Goal: Information Seeking & Learning: Learn about a topic

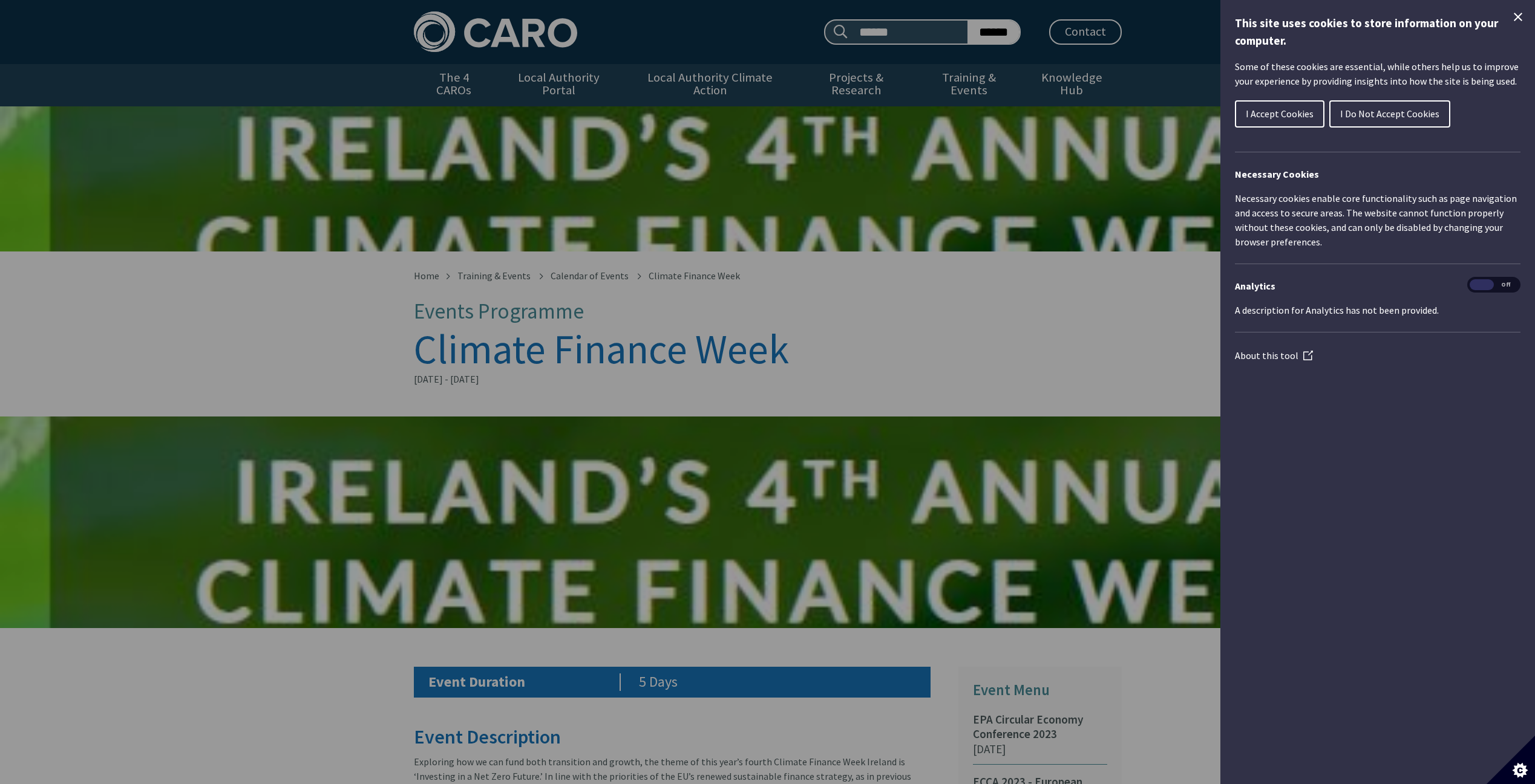
click at [1290, 108] on span "I Accept Cookies" at bounding box center [1279, 113] width 68 height 12
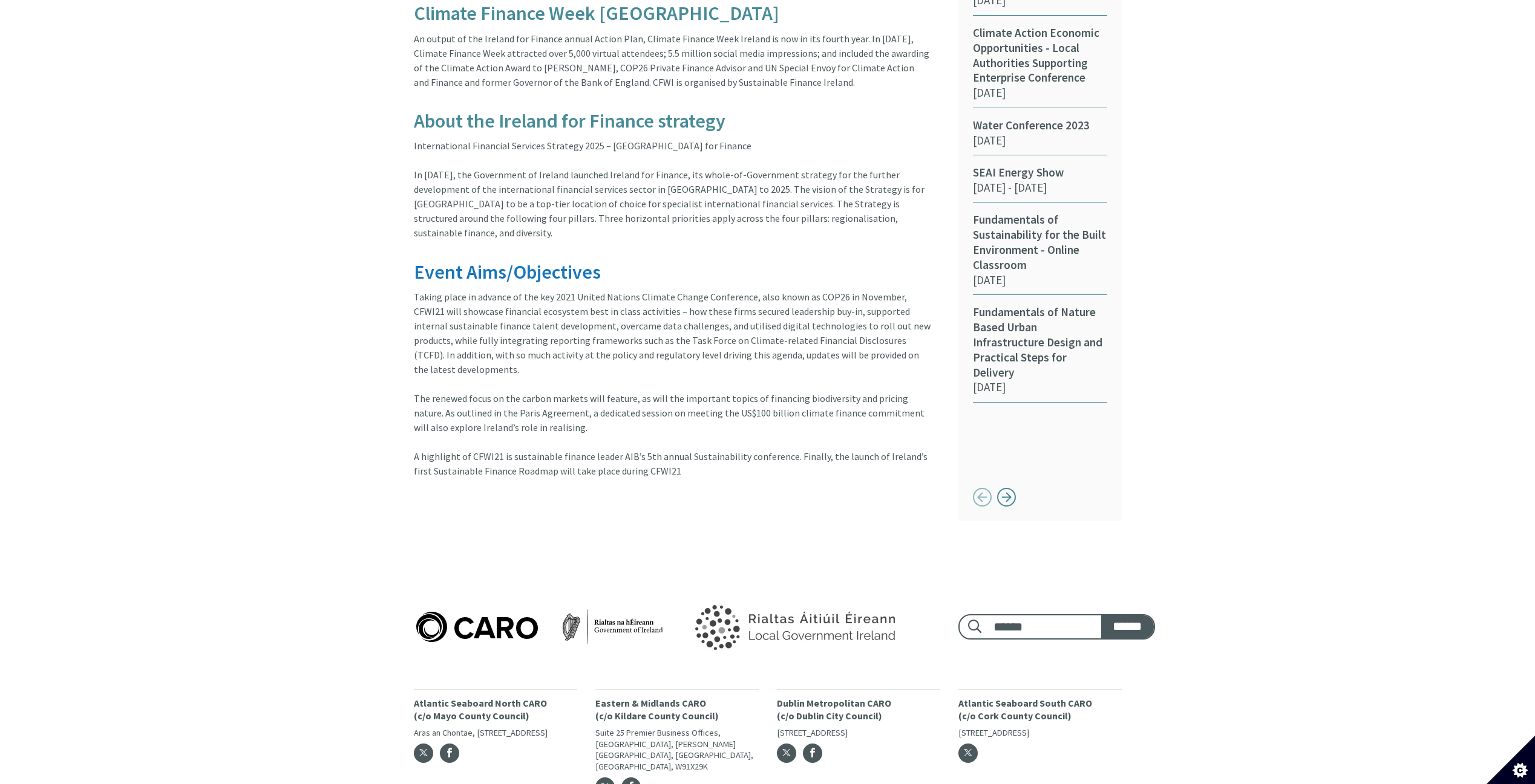
scroll to position [921, 0]
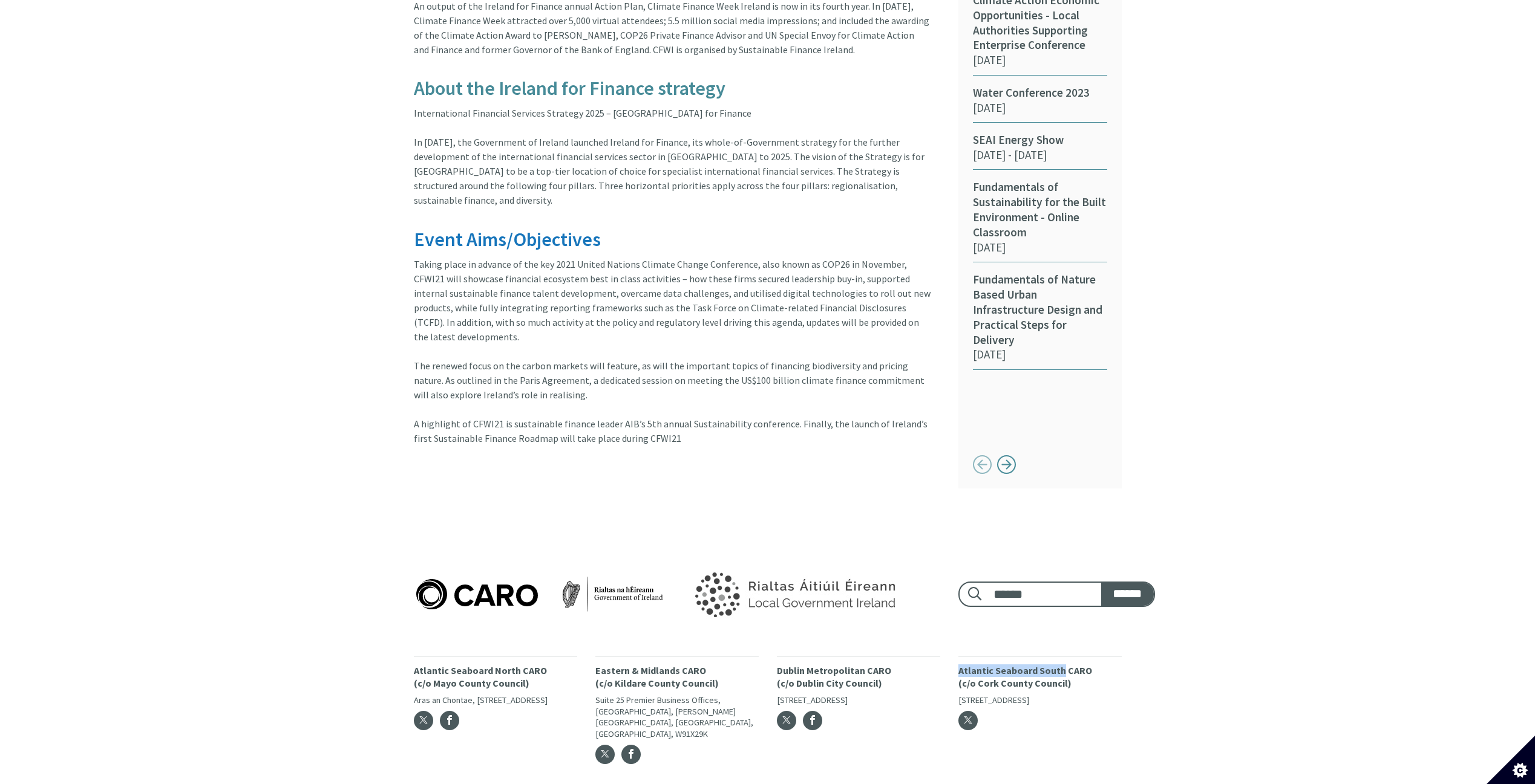
drag, startPoint x: 1062, startPoint y: 627, endPoint x: 954, endPoint y: 630, distance: 108.0
click at [954, 657] on div "Atlantic Seaboard South CARO (c/o Cork County Council) Floor 5, County Hall, Ca…" at bounding box center [1040, 715] width 182 height 116
copy p "Atlantic Seaboard South"
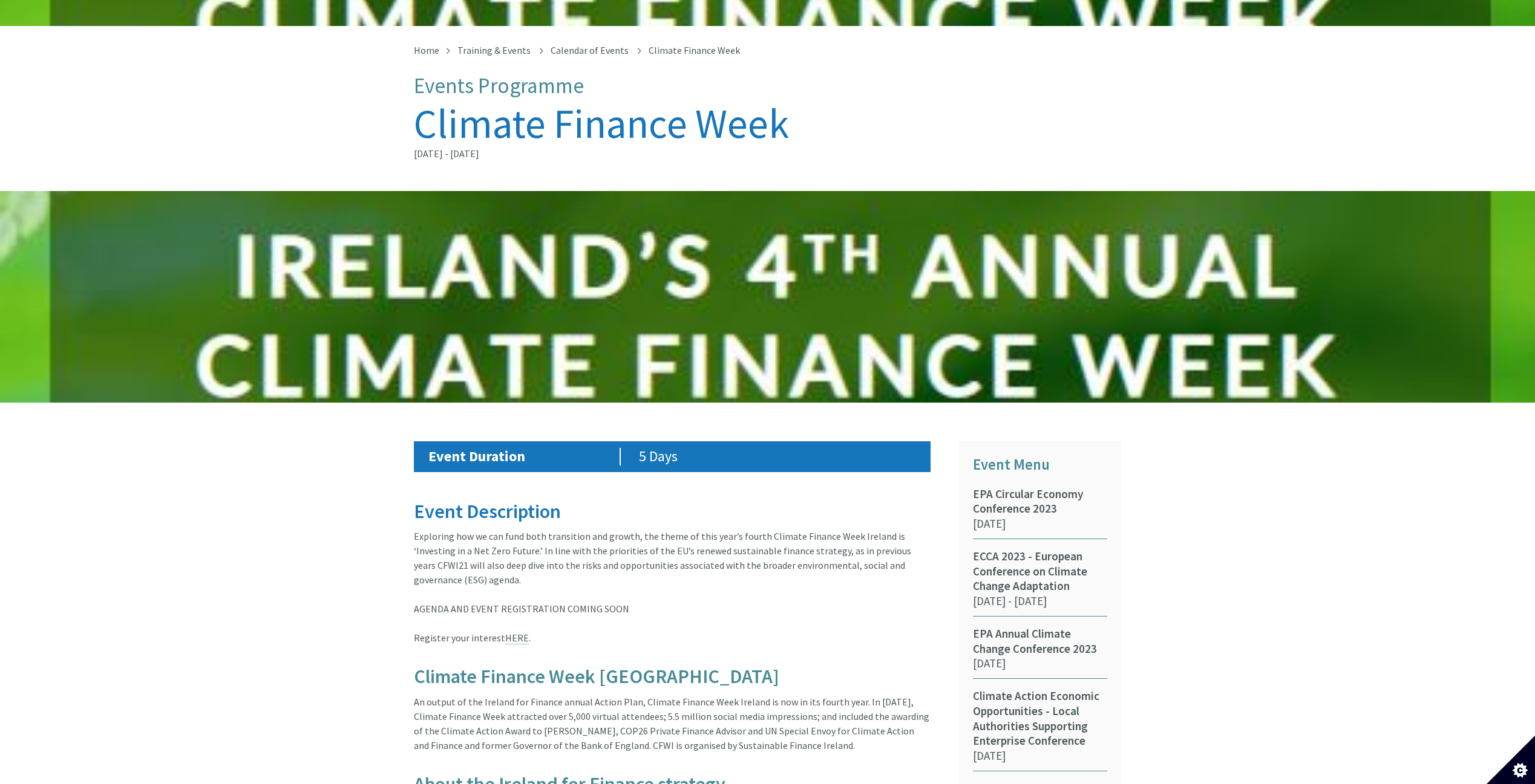
scroll to position [225, 0]
click at [1016, 499] on span "EPA Circular Economy Conference 2023" at bounding box center [1040, 502] width 135 height 31
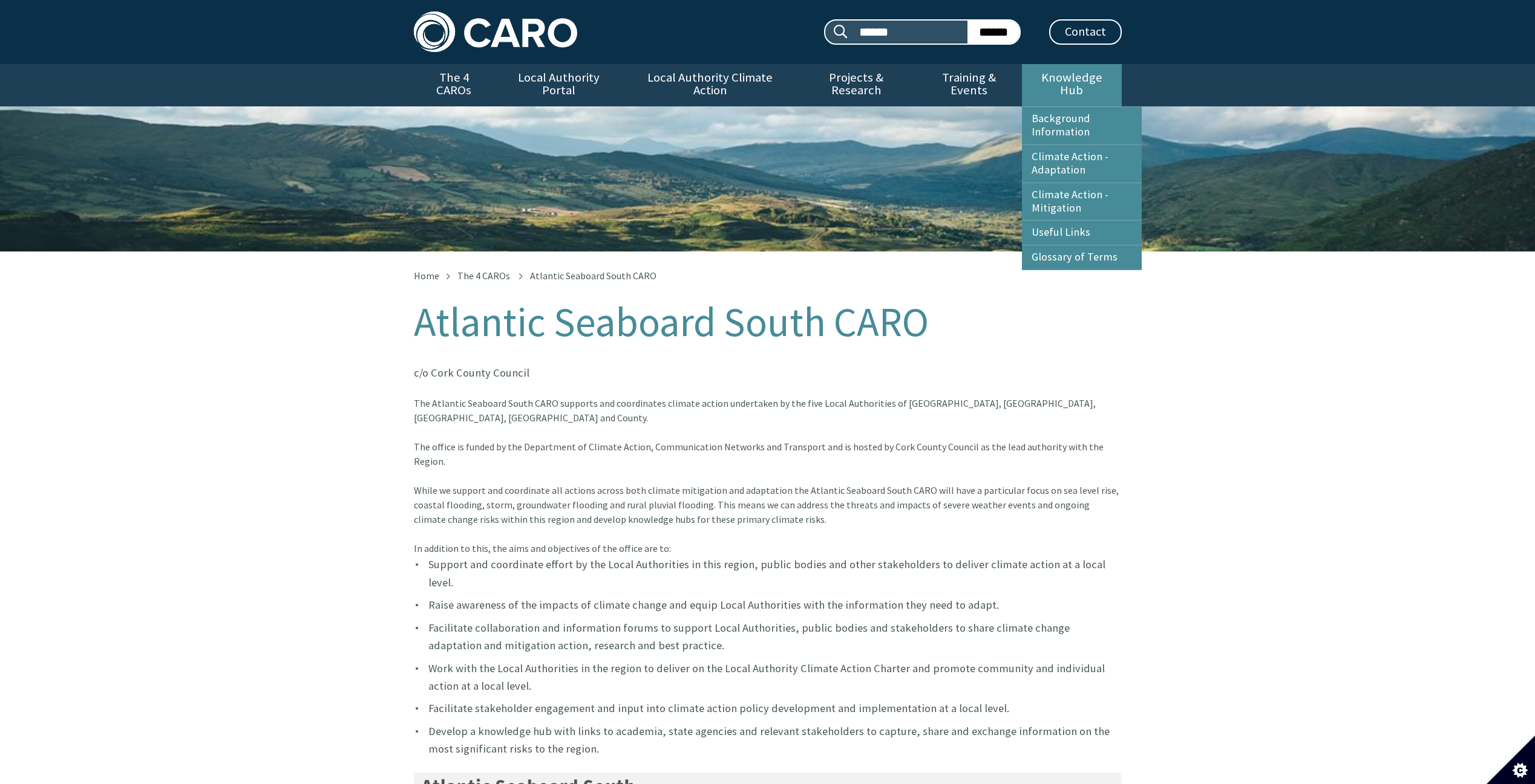
click at [1075, 87] on link "Knowledge Hub" at bounding box center [1071, 85] width 99 height 42
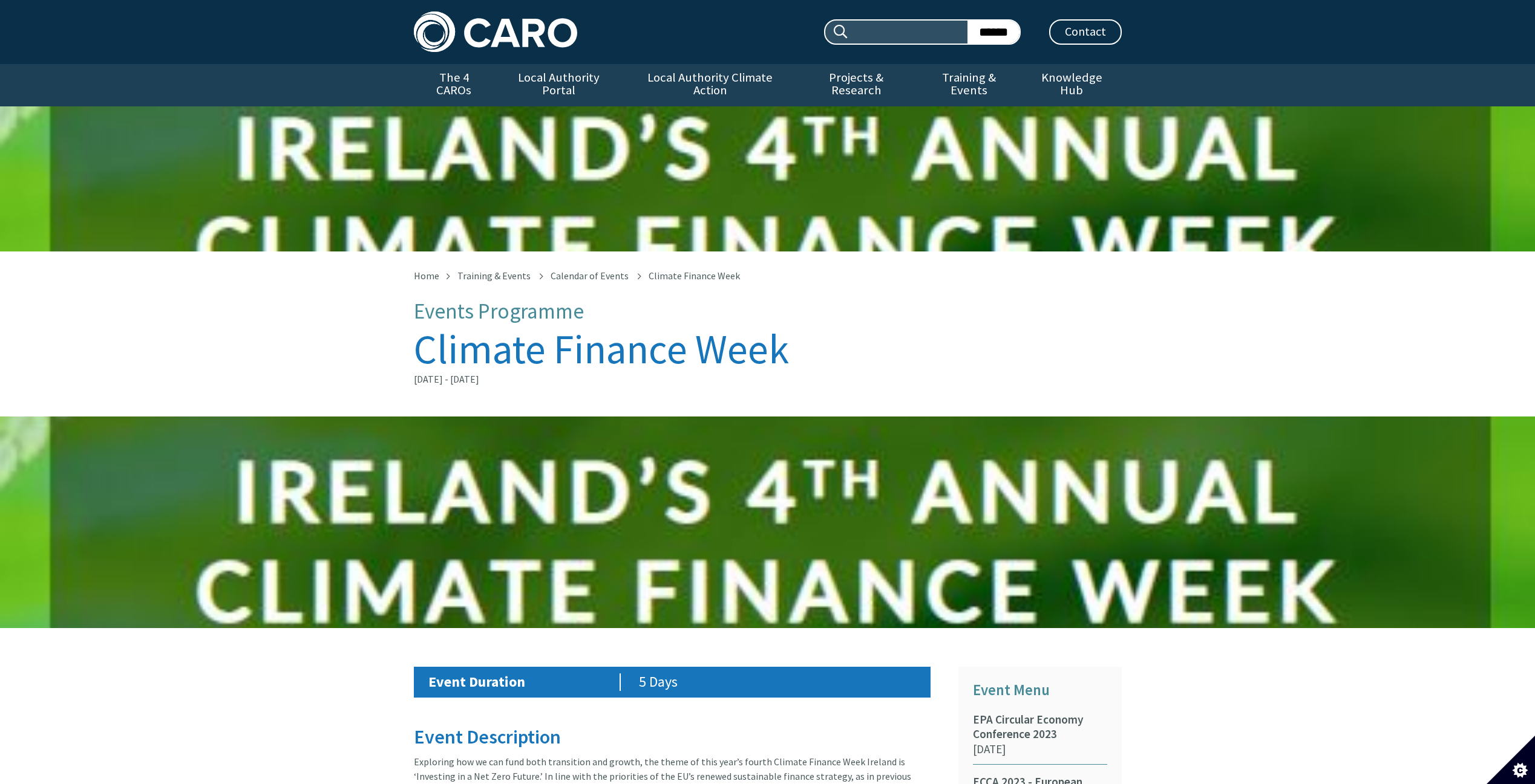
scroll to position [225, 0]
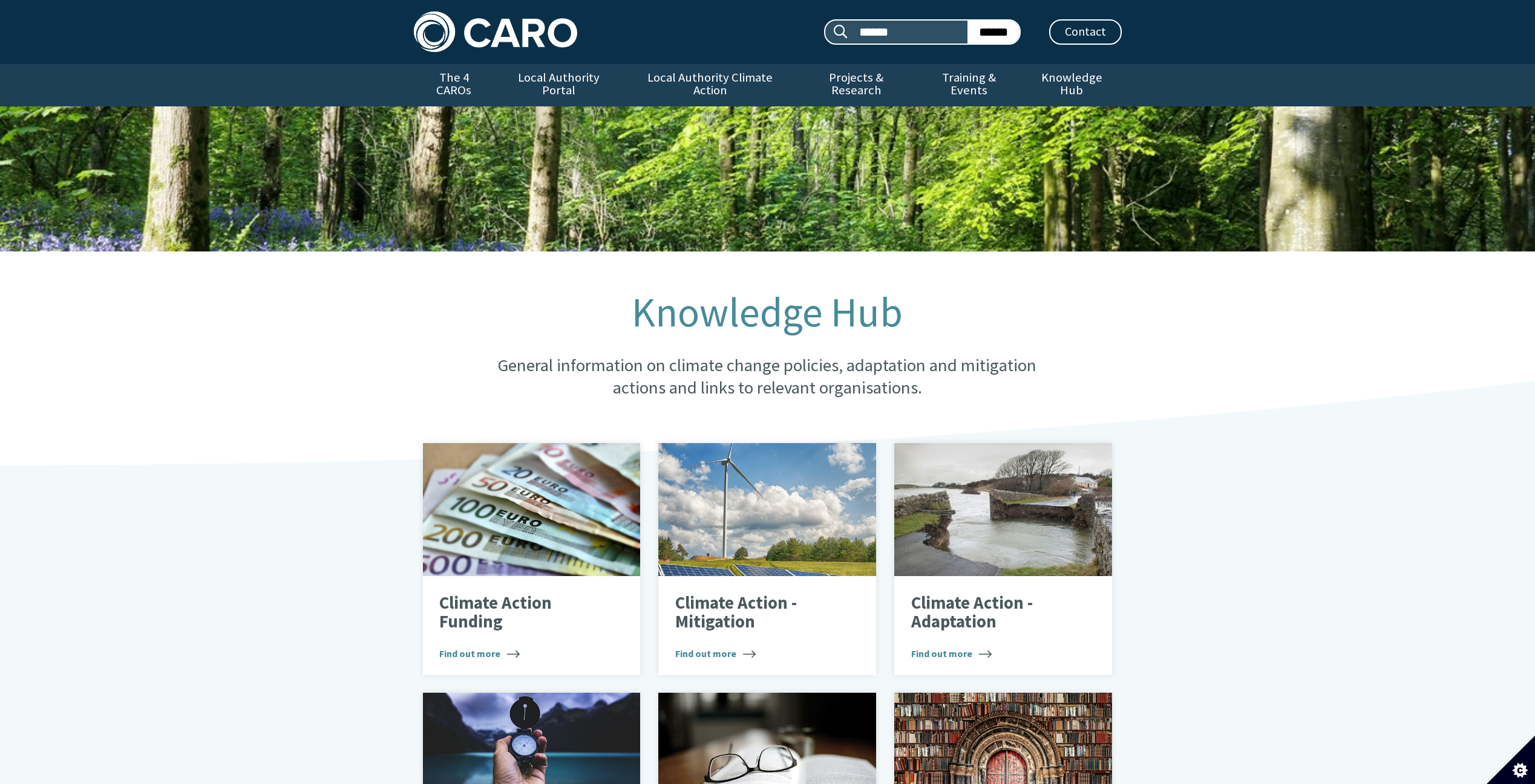
click at [483, 35] on img at bounding box center [495, 31] width 163 height 40
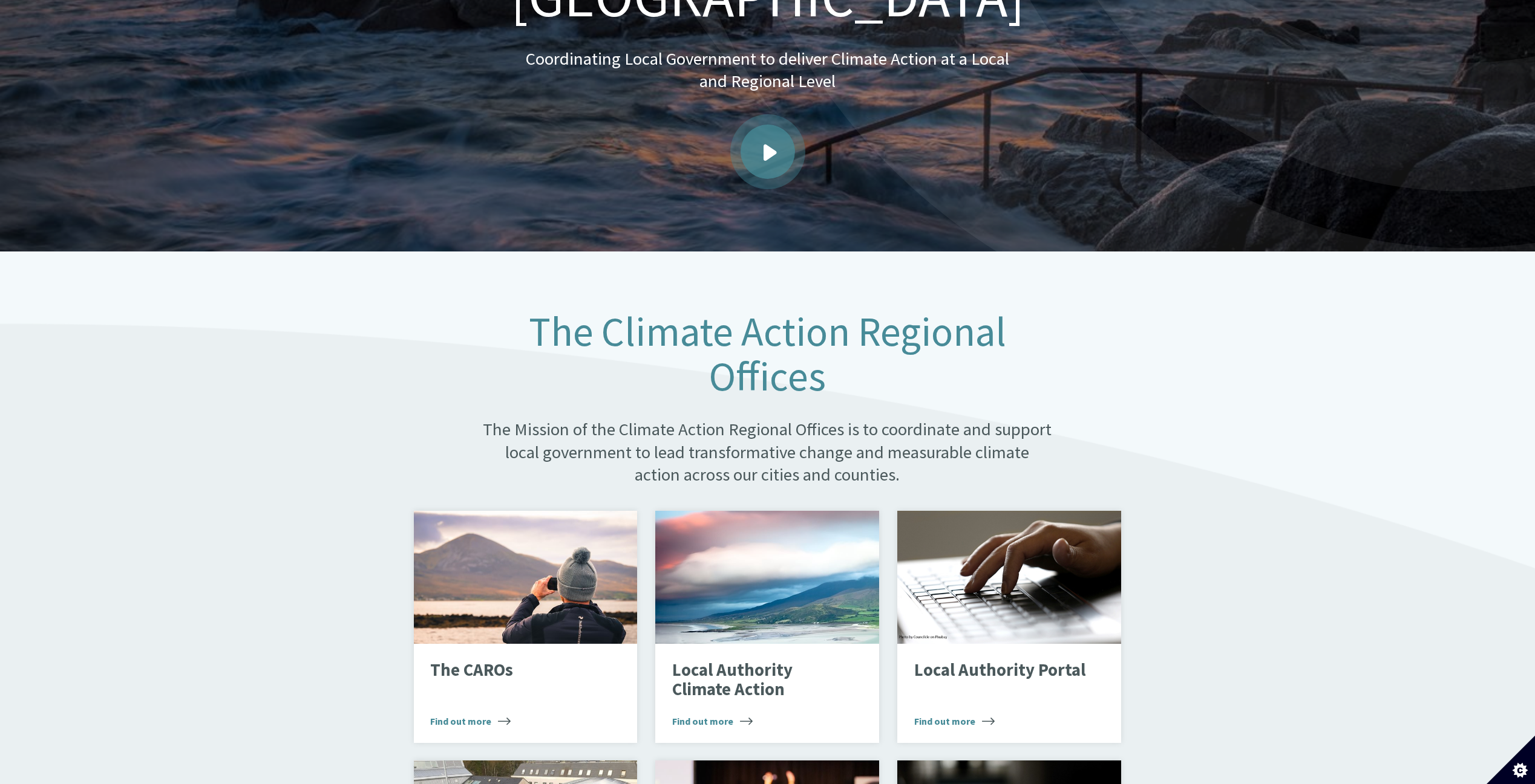
scroll to position [329, 0]
